Goal: Find specific page/section: Find specific page/section

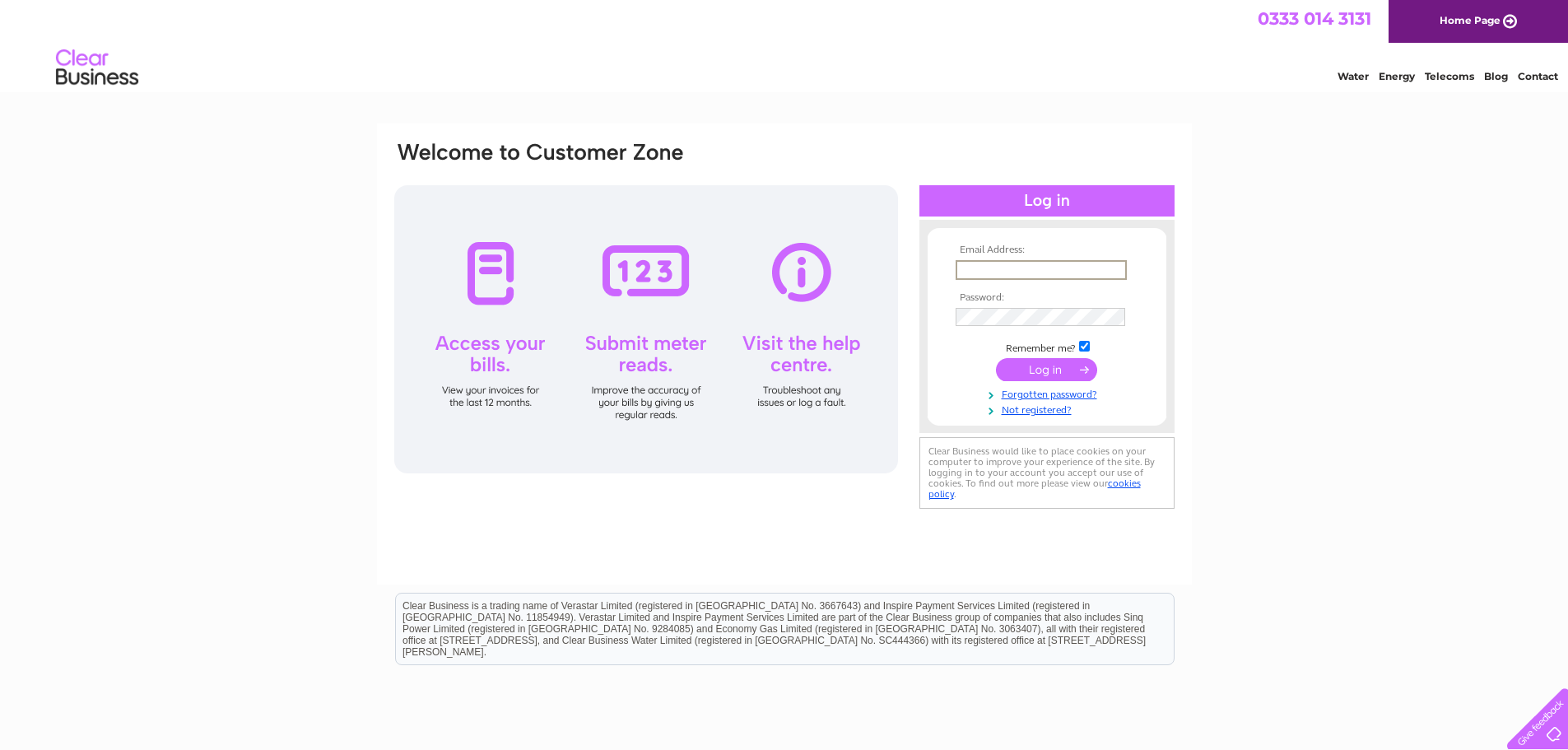
click at [1026, 269] on input "text" at bounding box center [1041, 269] width 171 height 19
type input "ken.mcculloch@broadcom.com"
click at [1025, 369] on input "submit" at bounding box center [1047, 368] width 101 height 23
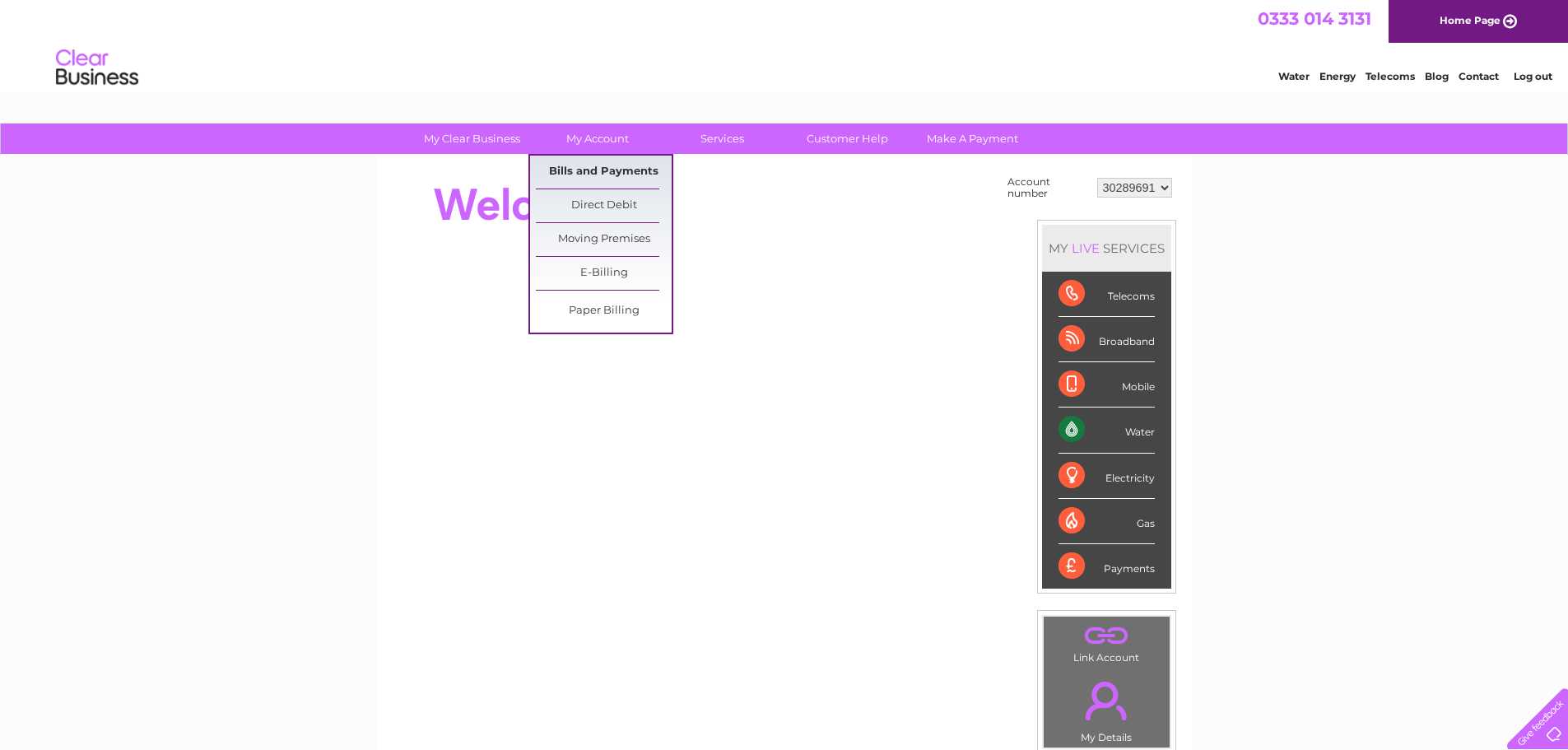
click at [612, 163] on link "Bills and Payments" at bounding box center [604, 172] width 136 height 33
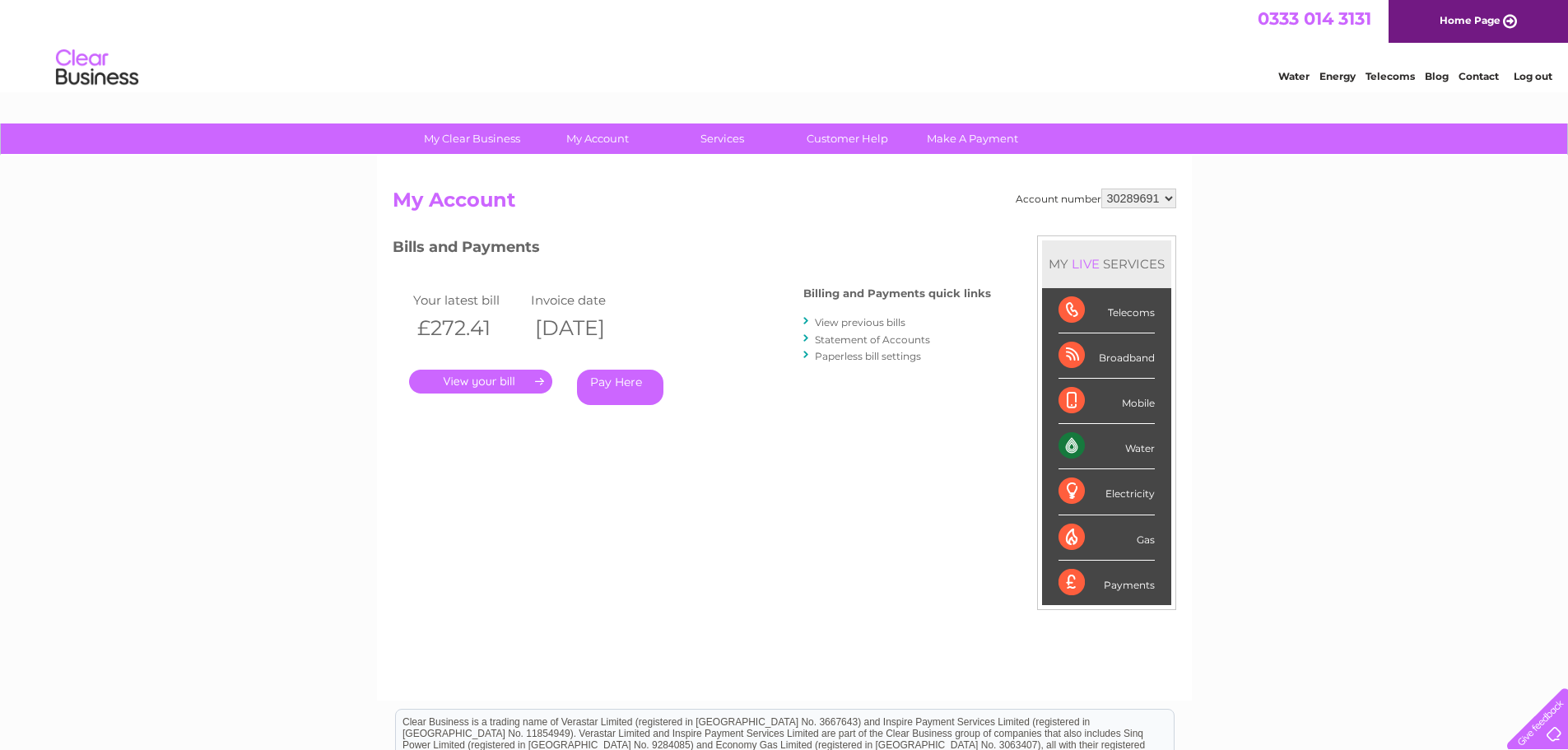
click at [499, 381] on link "." at bounding box center [481, 381] width 144 height 24
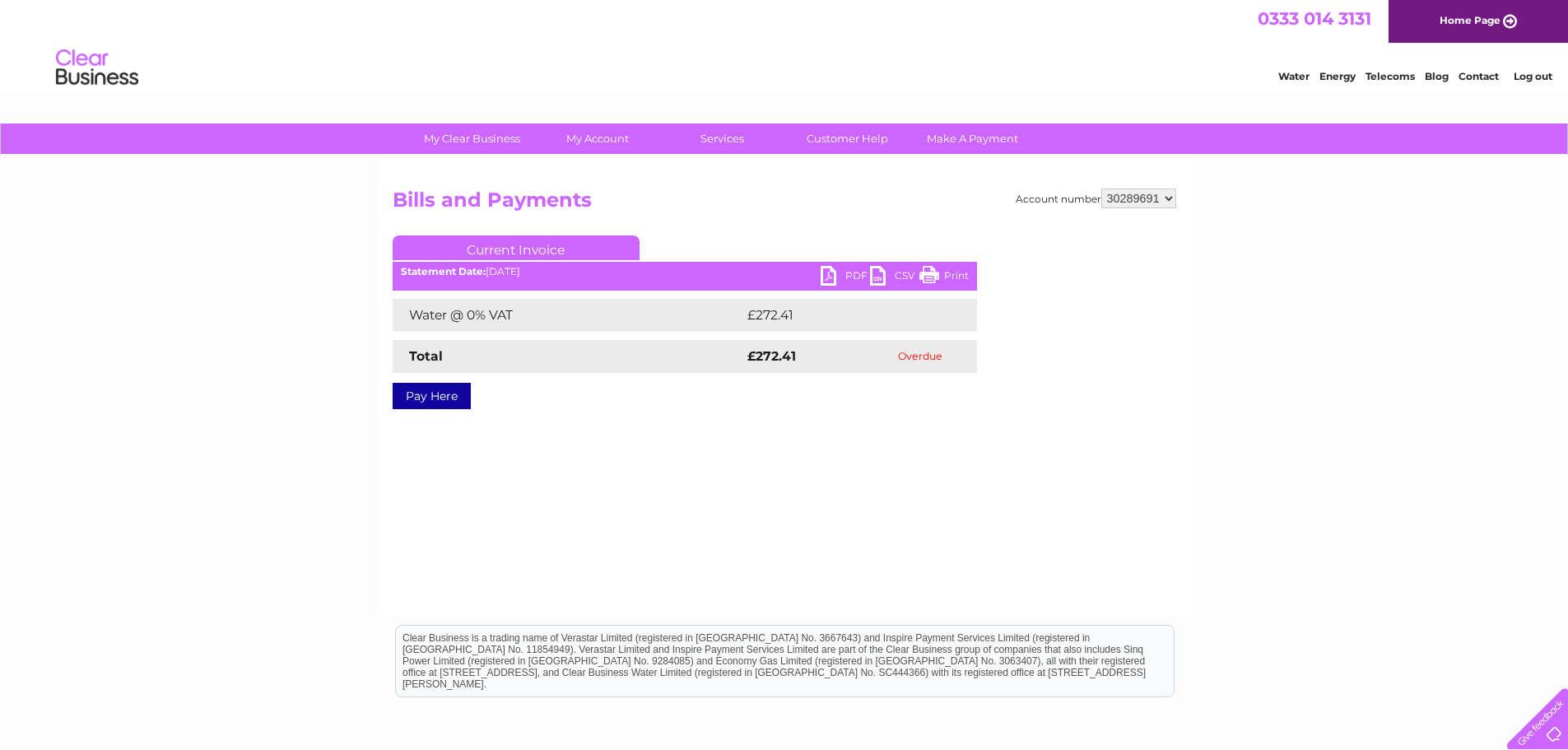
click at [763, 409] on div "Account number 30289691 Bills and Payments Current Invoice PDF CSV Print Total" at bounding box center [784, 311] width 784 height 245
